Goal: Download file/media

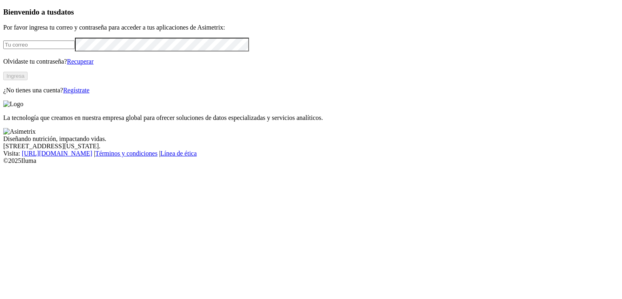
type input "[EMAIL_ADDRESS][PERSON_NAME][DOMAIN_NAME]"
click at [28, 80] on button "Ingresa" at bounding box center [15, 76] width 24 height 9
